Goal: Obtain resource: Download file/media

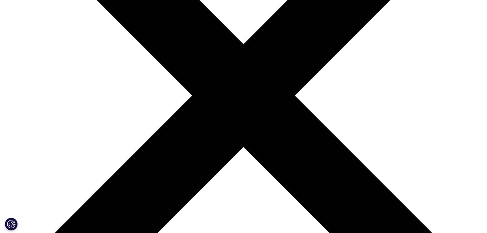
scroll to position [162, 302]
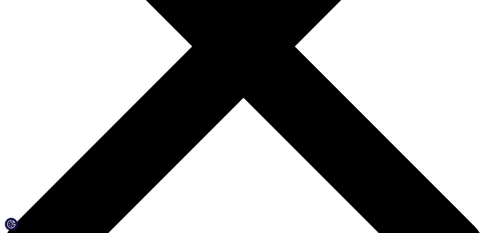
scroll to position [205, 0]
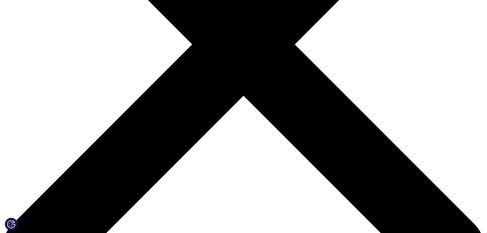
type input "Nicholas"
type input "Klein"
type input "klein.nick@bcg.com"
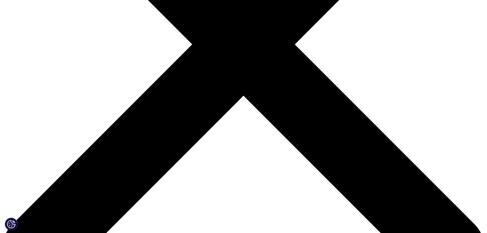
scroll to position [0, 0]
type input "R"
type input "Senior Analyst"
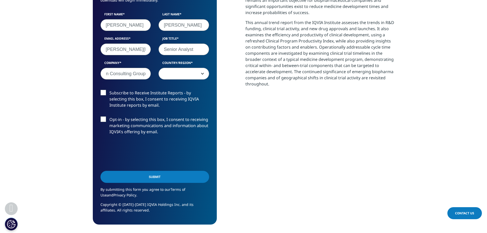
scroll to position [256, 0]
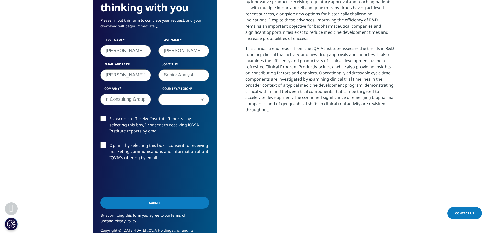
type input "Boston Consulting Group"
click at [193, 100] on span at bounding box center [184, 100] width 50 height 12
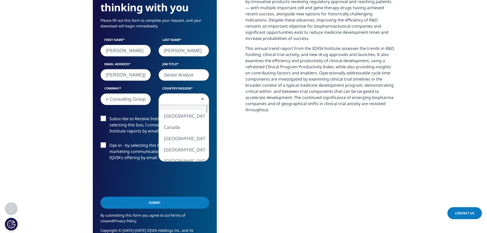
scroll to position [0, 0]
select select "[GEOGRAPHIC_DATA]"
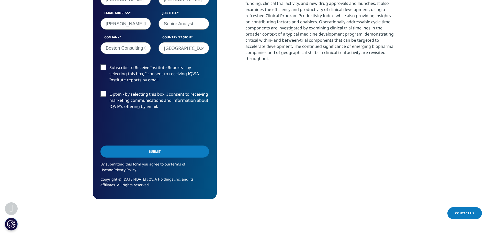
click at [152, 154] on input "Submit" at bounding box center [155, 152] width 109 height 12
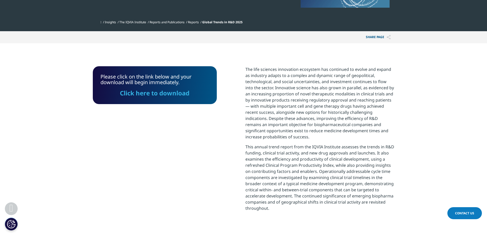
scroll to position [155, 0]
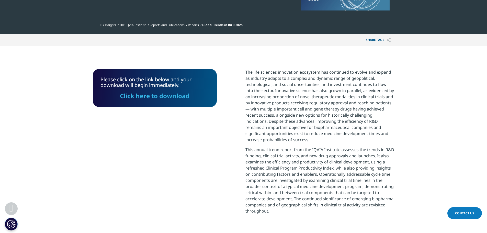
click at [146, 97] on link "Click here to download" at bounding box center [155, 96] width 70 height 8
